Goal: Transaction & Acquisition: Purchase product/service

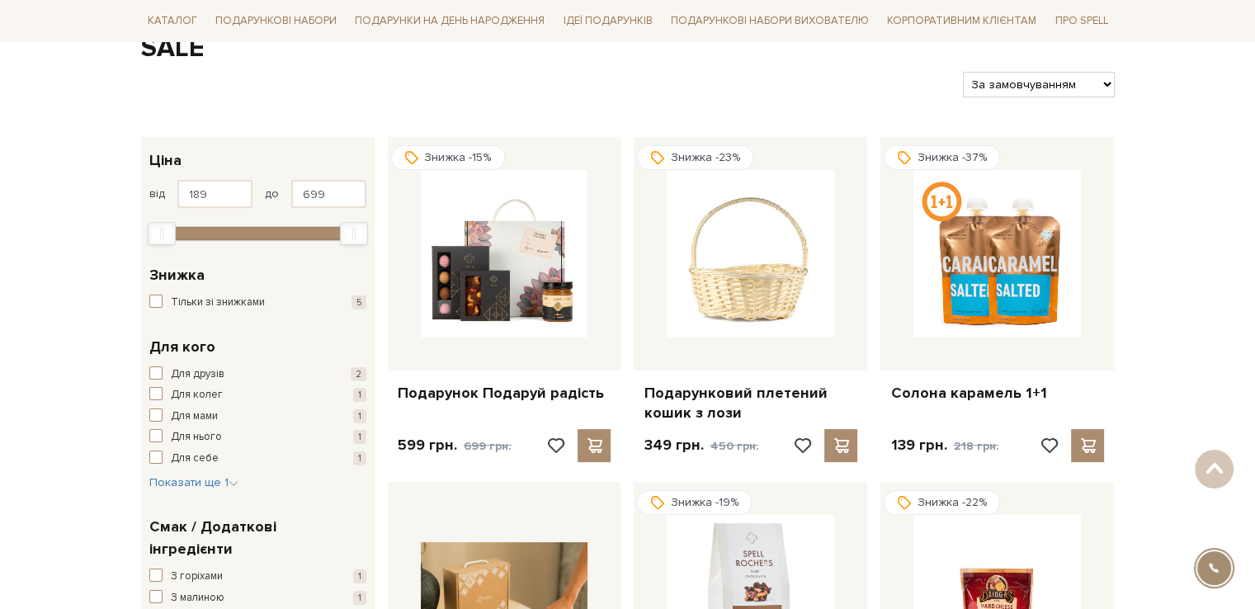
click at [1095, 83] on select "За замовчуванням За Ціною (зростання) За Ціною (зменшення) Новинки За популярні…" at bounding box center [1038, 85] width 151 height 26
select select "[URL][DOMAIN_NAME]"
click at [963, 72] on select "За замовчуванням За Ціною (зростання) За Ціною (зменшення) Новинки За популярні…" at bounding box center [1038, 85] width 151 height 26
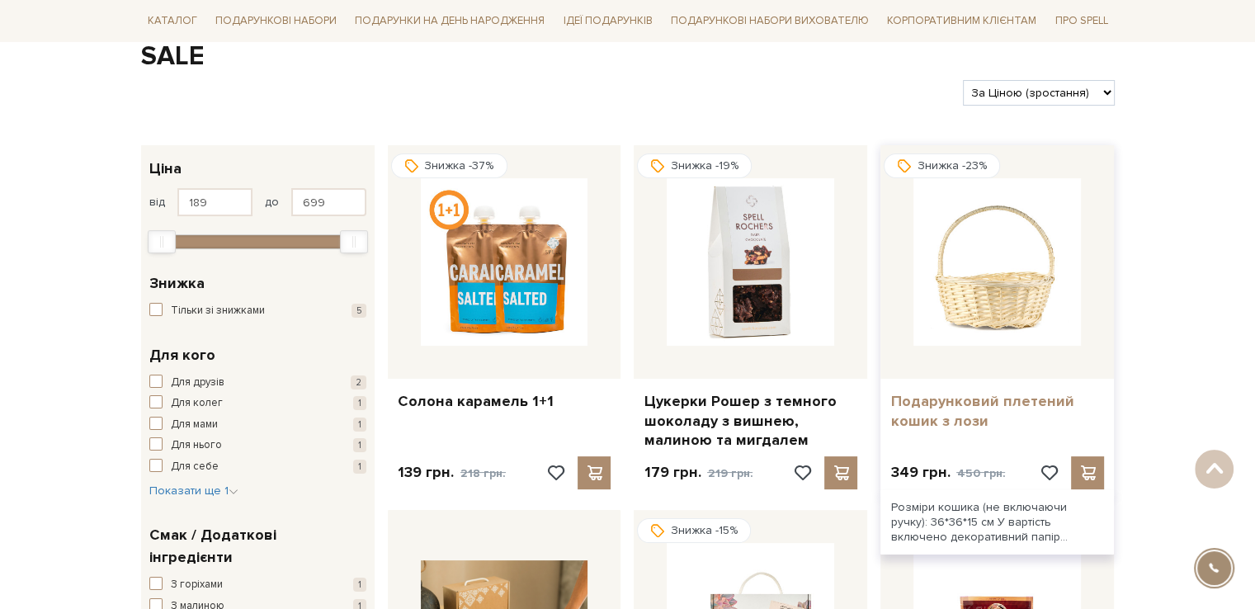
scroll to position [165, 0]
